Goal: Task Accomplishment & Management: Manage account settings

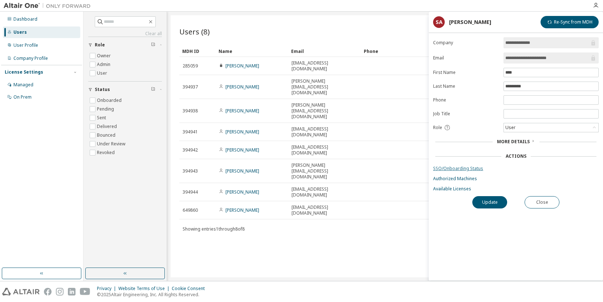
click at [457, 167] on link "SSO/Onboarding Status" at bounding box center [515, 169] width 165 height 6
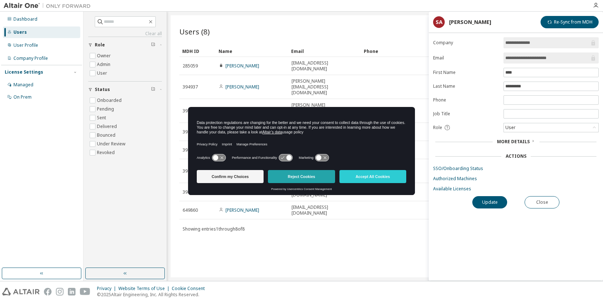
click at [291, 175] on button "Reject Cookies" at bounding box center [301, 176] width 67 height 13
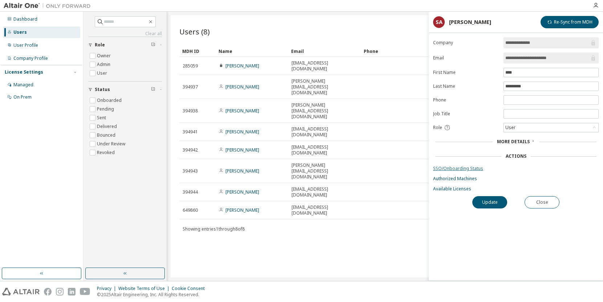
click at [448, 166] on link "SSO/Onboarding Status" at bounding box center [515, 169] width 165 height 6
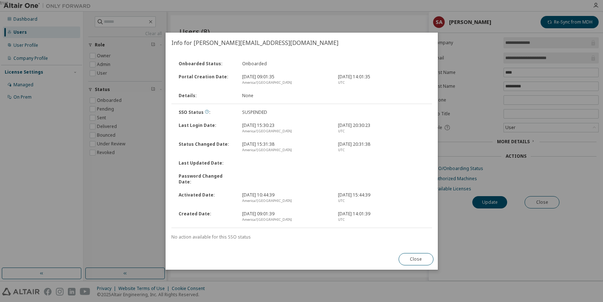
click at [205, 114] on icon at bounding box center [207, 112] width 4 height 4
click at [415, 255] on button "Close" at bounding box center [415, 259] width 35 height 12
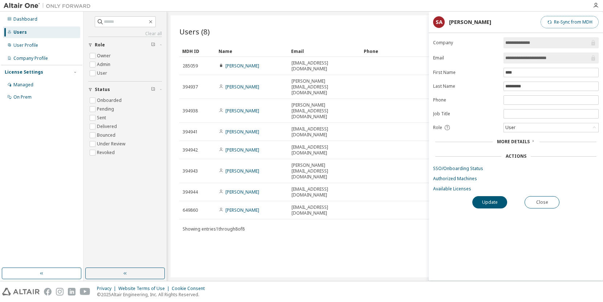
click at [570, 21] on button "Re-Sync from MDH" at bounding box center [569, 22] width 58 height 12
click at [513, 143] on span "More Details" at bounding box center [513, 142] width 33 height 6
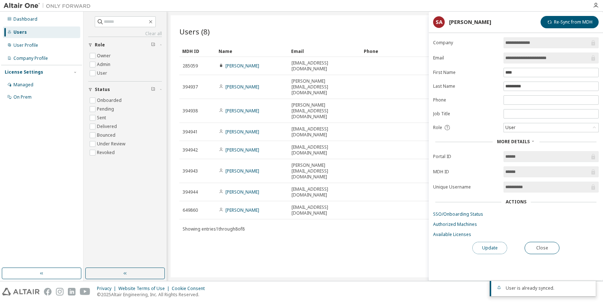
click at [491, 244] on button "Update" at bounding box center [489, 248] width 35 height 12
click at [336, 240] on div "Users (8) Import From CSV Export To CSV Add User Clear Load Save Save As Field …" at bounding box center [385, 146] width 428 height 262
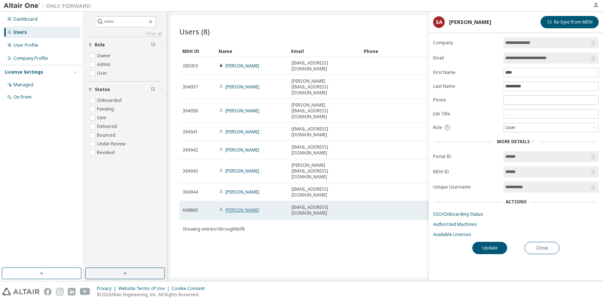
click at [243, 207] on link "Kevin Schoefernacker" at bounding box center [242, 210] width 34 height 6
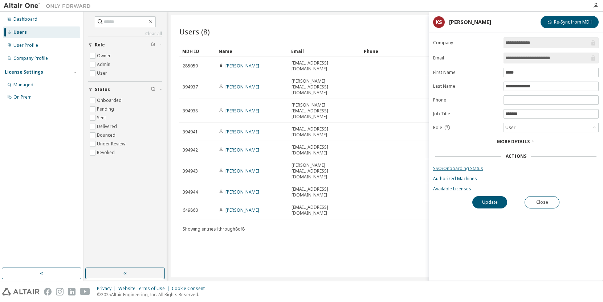
click at [440, 166] on link "SSO/Onboarding Status" at bounding box center [515, 169] width 165 height 6
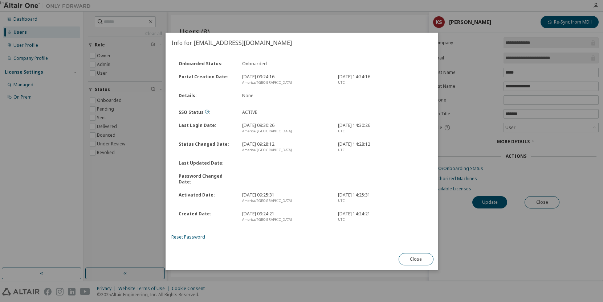
click at [418, 249] on div "Close" at bounding box center [416, 259] width 44 height 21
click at [418, 254] on button "Close" at bounding box center [415, 259] width 35 height 12
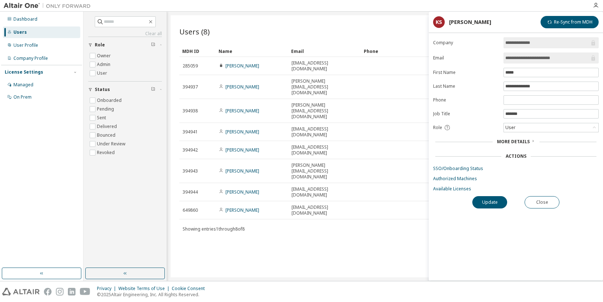
click at [25, 5] on img at bounding box center [49, 5] width 91 height 7
click at [539, 202] on button "Close" at bounding box center [541, 202] width 35 height 12
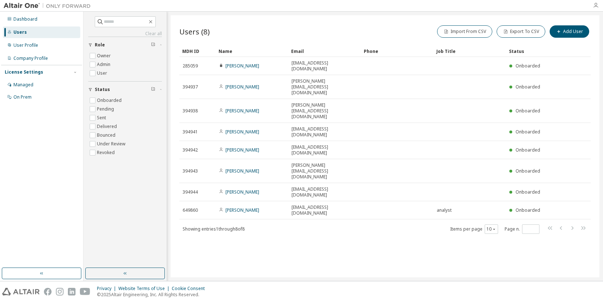
click at [595, 4] on icon "button" at bounding box center [595, 6] width 6 height 6
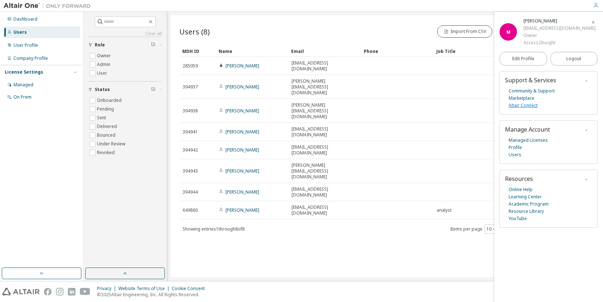
click at [526, 106] on link "Altair Connect" at bounding box center [522, 105] width 29 height 7
click at [529, 142] on link "Managed Licenses" at bounding box center [527, 140] width 39 height 7
click at [530, 91] on link "Community & Support" at bounding box center [531, 90] width 46 height 7
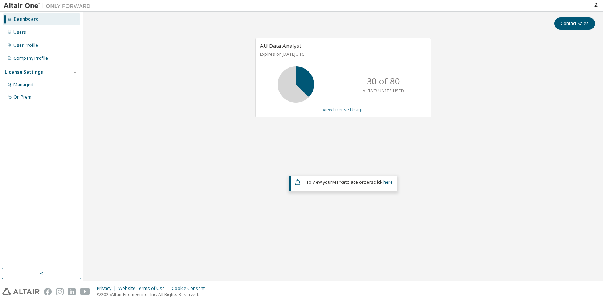
click at [349, 112] on link "View License Usage" at bounding box center [343, 110] width 41 height 6
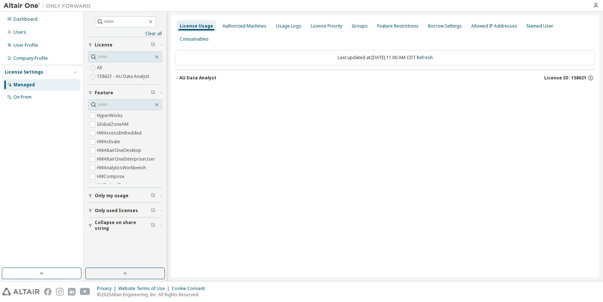
click at [177, 77] on icon "button" at bounding box center [176, 78] width 1 height 3
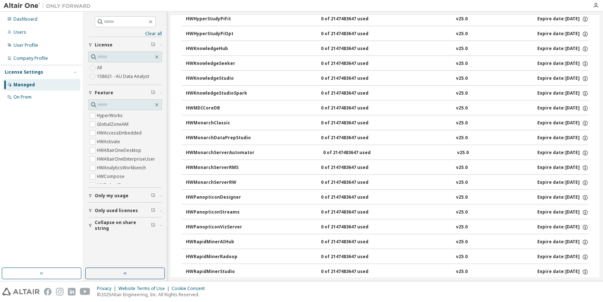
scroll to position [461, 0]
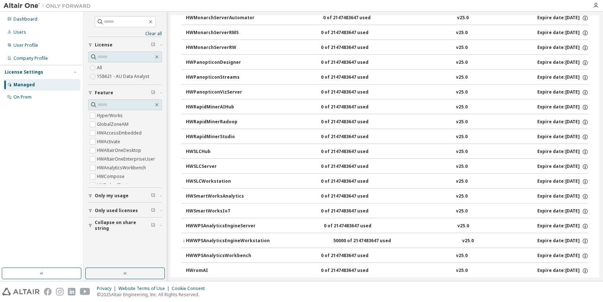
click at [182, 239] on icon "button" at bounding box center [183, 241] width 4 height 4
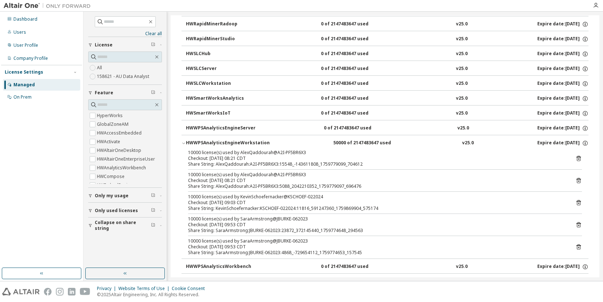
scroll to position [570, 0]
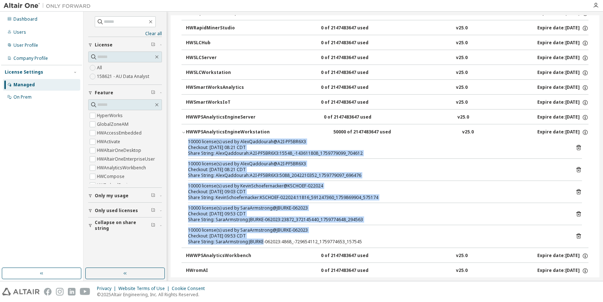
drag, startPoint x: 188, startPoint y: 128, endPoint x: 264, endPoint y: 231, distance: 127.6
click at [264, 231] on div "10000 license(s) used by AlexQaddourah@A2I-PF5BR6X3 Checkout: [DATE] 08:21 CDT …" at bounding box center [384, 193] width 407 height 109
click at [257, 239] on div "Share String: SaraArmstrong:JBURKE-062023:4868_-729654112_1759774653_157545" at bounding box center [376, 242] width 376 height 6
drag, startPoint x: 345, startPoint y: 229, endPoint x: 189, endPoint y: 127, distance: 186.4
click at [189, 139] on div "10000 license(s) used by AlexQaddourah@A2I-PF5BR6X3 Checkout: [DATE] 08:21 CDT …" at bounding box center [384, 193] width 407 height 109
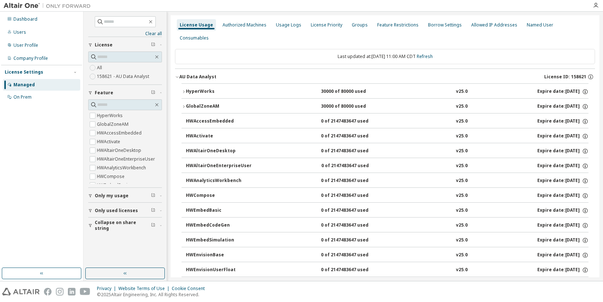
scroll to position [0, 0]
